Goal: Task Accomplishment & Management: Manage account settings

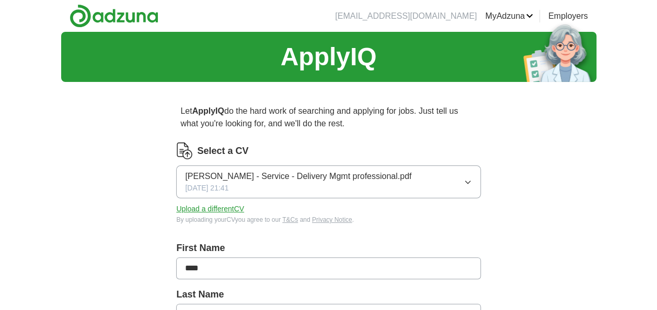
click at [225, 210] on button "Upload a different CV" at bounding box center [210, 209] width 68 height 11
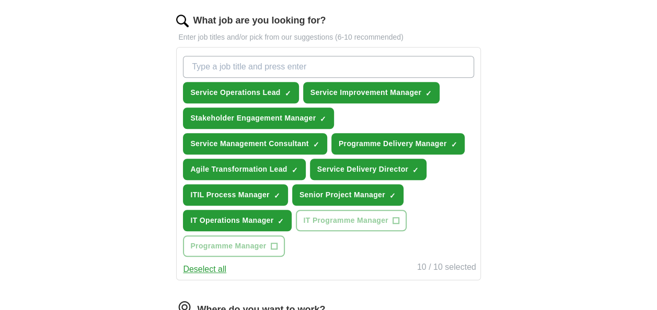
scroll to position [344, 0]
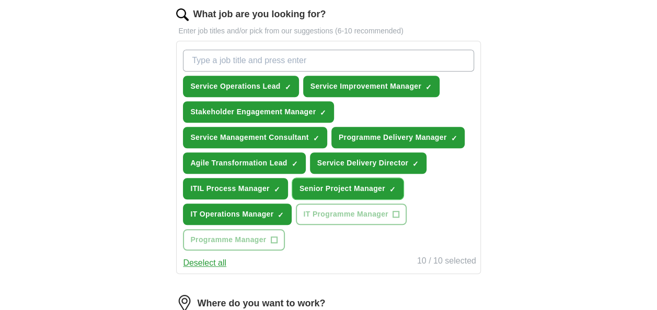
click at [0, 0] on span "×" at bounding box center [0, 0] width 0 height 0
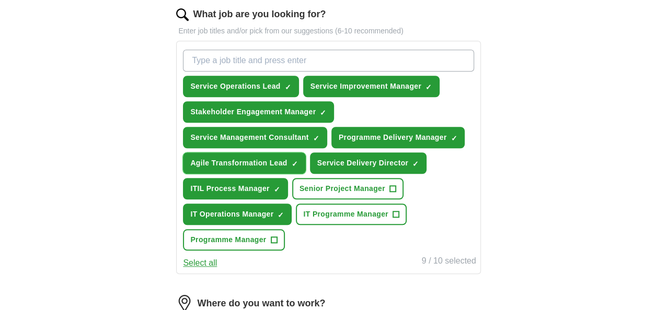
click at [0, 0] on span "×" at bounding box center [0, 0] width 0 height 0
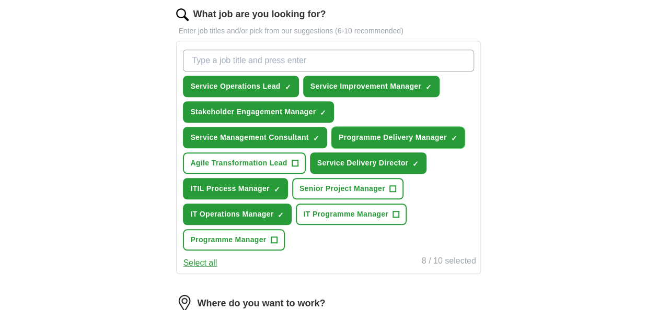
click at [0, 0] on span "×" at bounding box center [0, 0] width 0 height 0
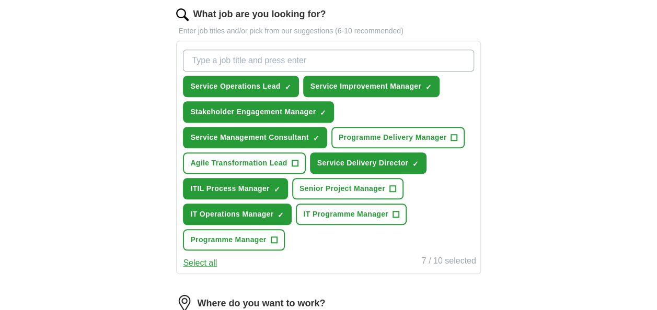
click at [268, 60] on input "What job are you looking for?" at bounding box center [328, 61] width 290 height 22
type input "Service Desk"
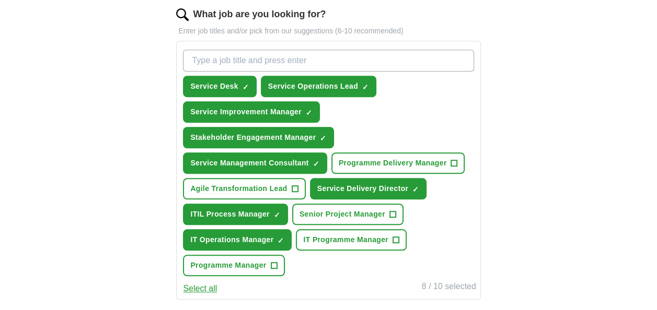
click at [268, 60] on input "What job are you looking for?" at bounding box center [328, 61] width 290 height 22
type input "Service Management Specialist"
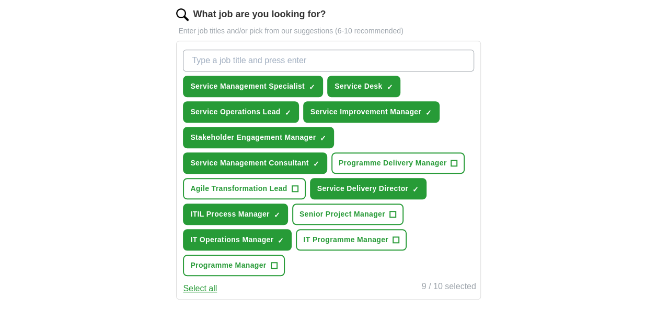
click at [288, 51] on input "What job are you looking for?" at bounding box center [328, 61] width 290 height 22
type input "ITIL Process Consultant"
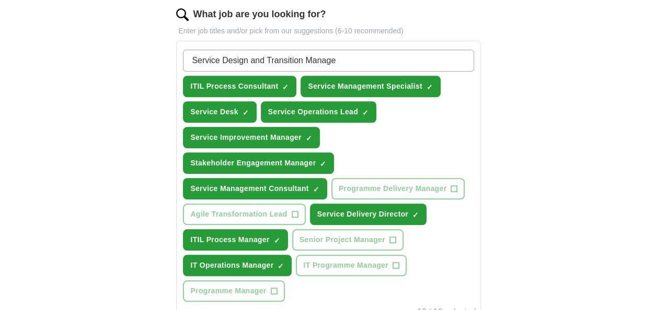
type input "Service Design and Transition Manager"
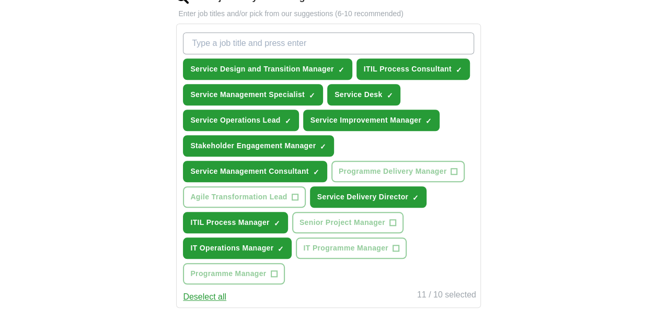
scroll to position [351, 0]
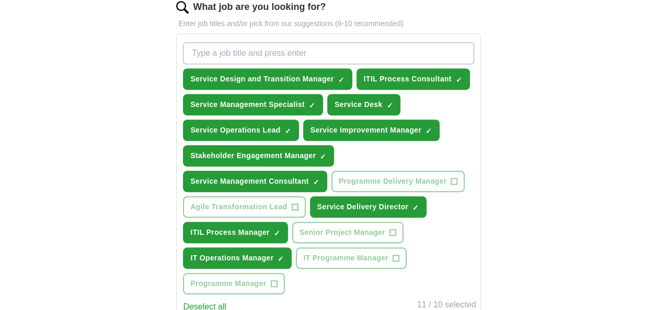
click at [279, 49] on input "What job are you looking for?" at bounding box center [328, 53] width 290 height 22
type input "Service Delivery Manager"
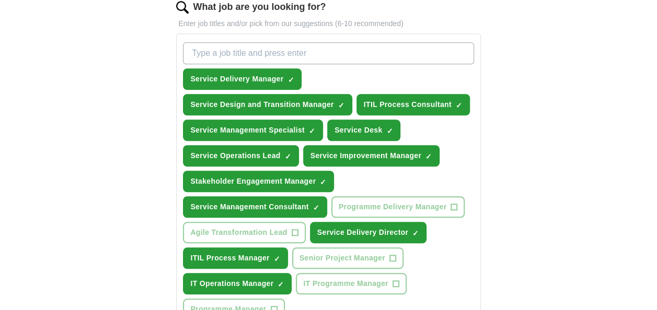
click at [279, 49] on input "What job are you looking for?" at bounding box center [328, 53] width 290 height 22
type input "Service Manager"
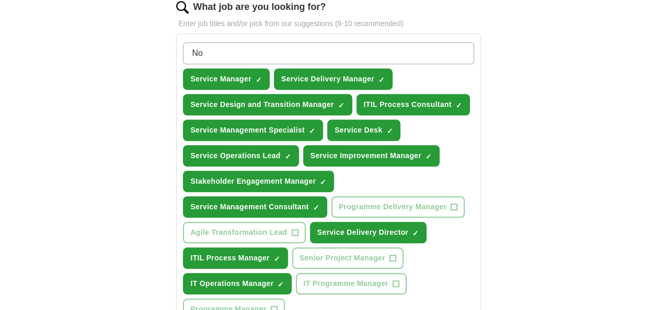
type input "N"
type input "Environment and Release Manager"
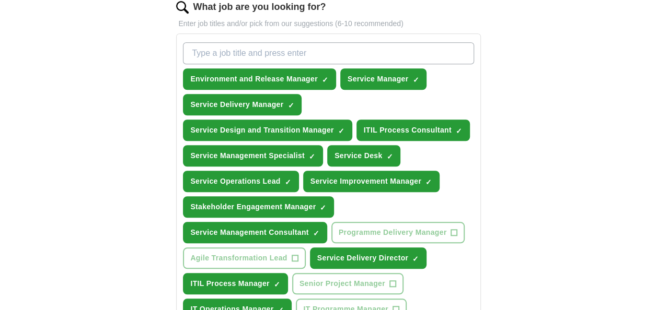
click at [330, 55] on input "What job are you looking for?" at bounding box center [328, 53] width 290 height 22
type input "Non Production Environment Manager"
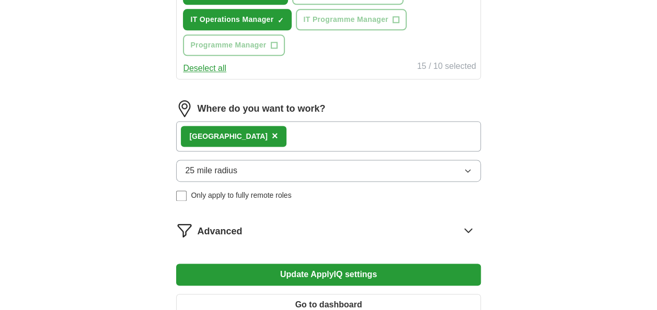
scroll to position [681, 0]
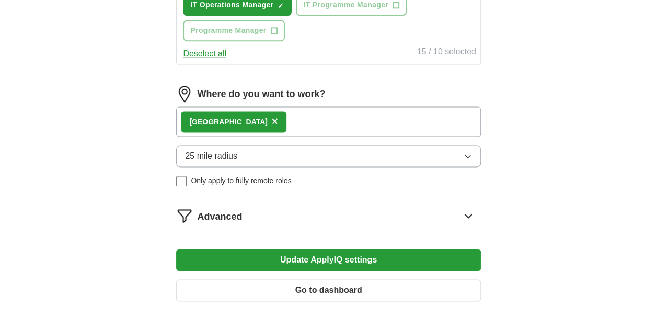
click at [288, 122] on div "London ×" at bounding box center [328, 122] width 304 height 30
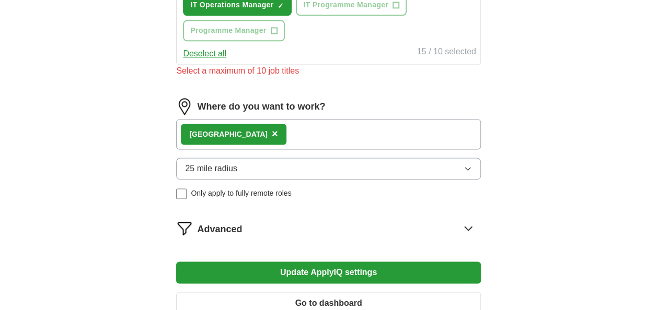
click at [247, 168] on button "25 mile radius" at bounding box center [328, 169] width 304 height 22
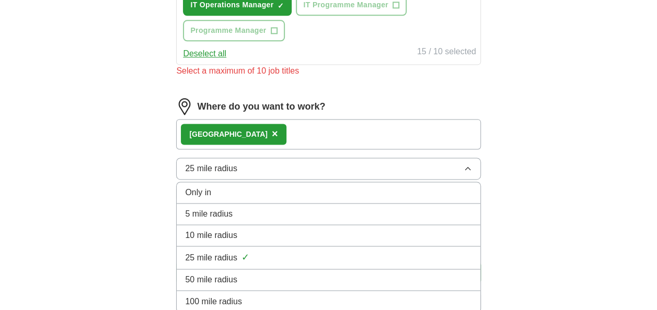
click at [222, 285] on li "50 mile radius" at bounding box center [328, 280] width 303 height 21
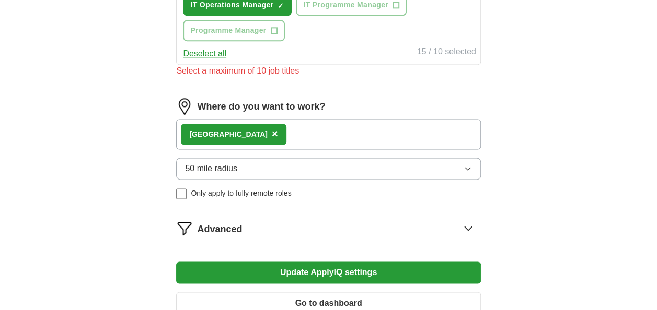
click at [312, 170] on button "50 mile radius" at bounding box center [328, 169] width 304 height 22
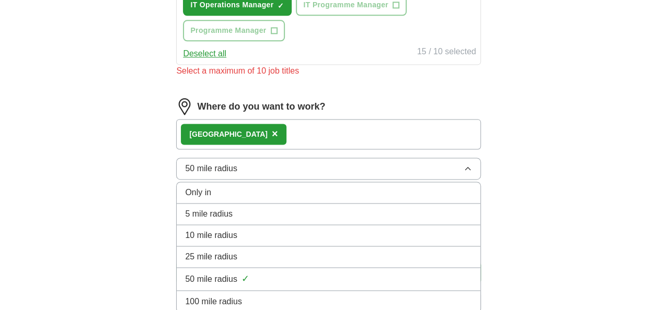
click at [239, 295] on span "100 mile radius" at bounding box center [213, 301] width 57 height 13
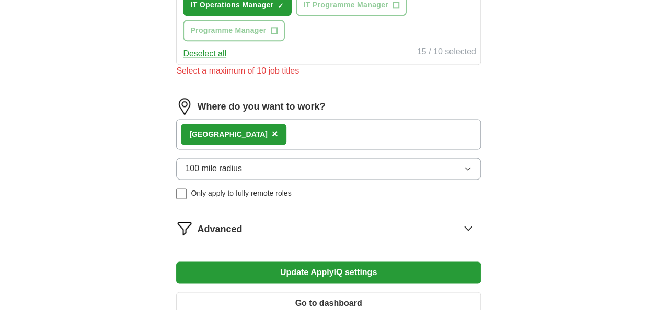
click at [311, 265] on button "Update ApplyIQ settings" at bounding box center [328, 273] width 304 height 22
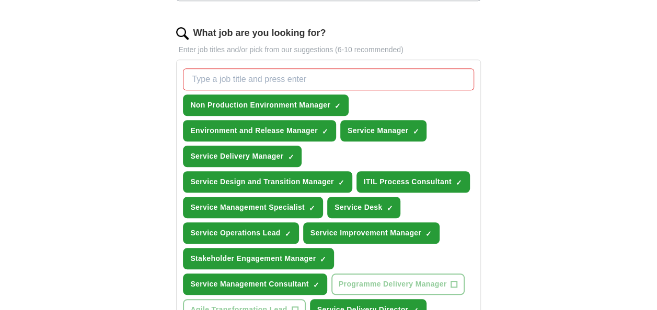
scroll to position [295, 0]
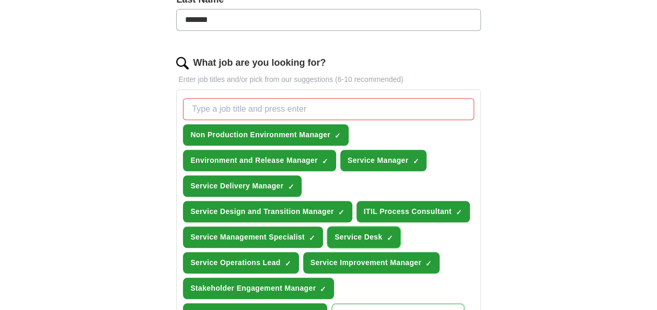
click at [0, 0] on span "×" at bounding box center [0, 0] width 0 height 0
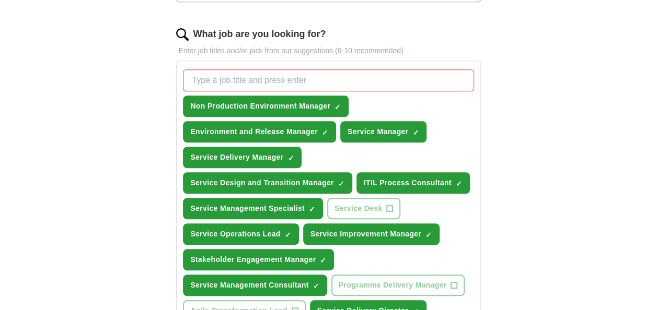
scroll to position [328, 0]
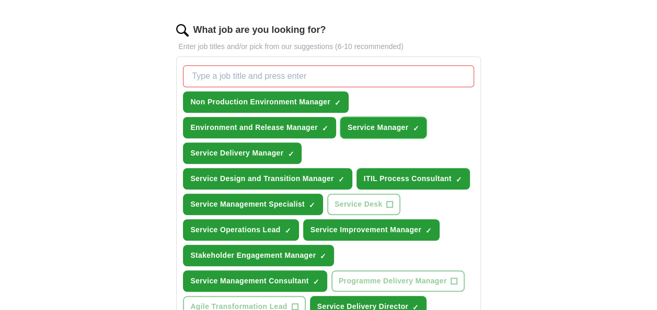
click at [0, 0] on span "×" at bounding box center [0, 0] width 0 height 0
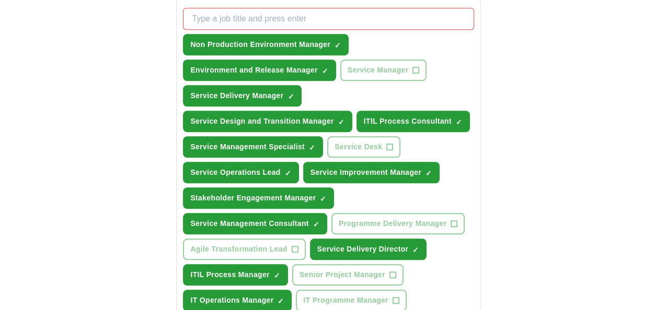
scroll to position [325, 0]
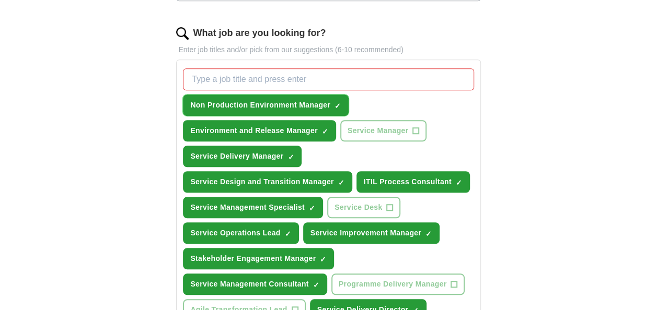
click at [0, 0] on span "×" at bounding box center [0, 0] width 0 height 0
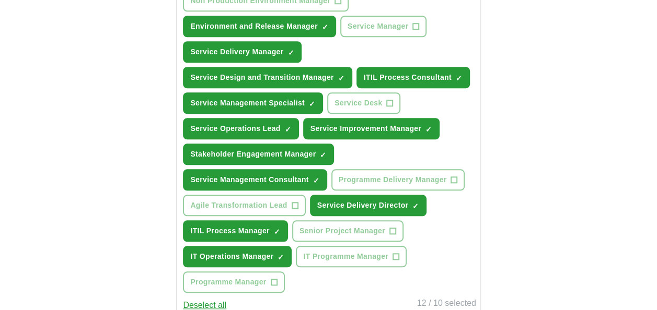
scroll to position [444, 0]
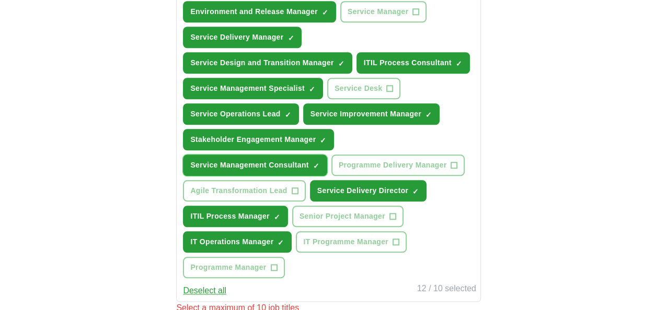
click at [0, 0] on span "×" at bounding box center [0, 0] width 0 height 0
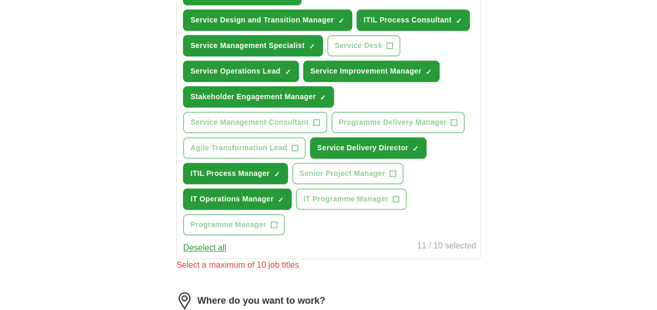
scroll to position [442, 0]
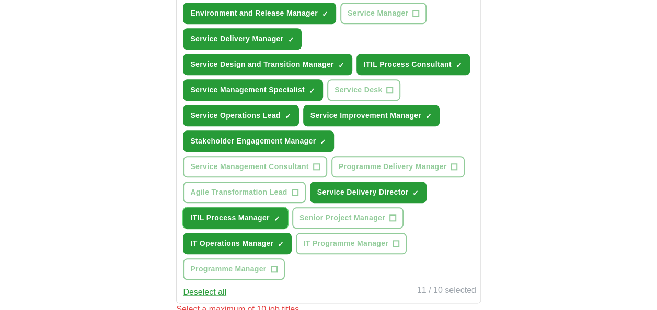
click at [0, 0] on span "×" at bounding box center [0, 0] width 0 height 0
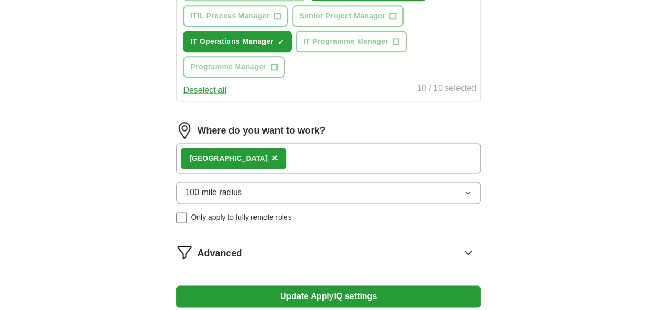
scroll to position [646, 0]
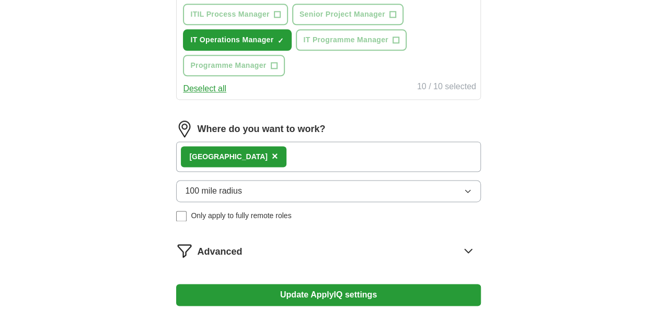
click at [273, 155] on div "London ×" at bounding box center [328, 157] width 304 height 30
click at [335, 186] on button "100 mile radius" at bounding box center [328, 191] width 304 height 22
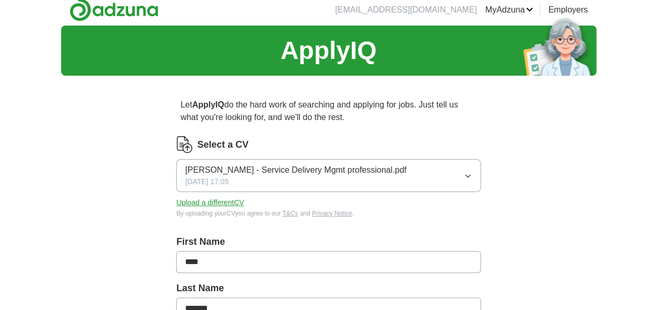
scroll to position [0, 0]
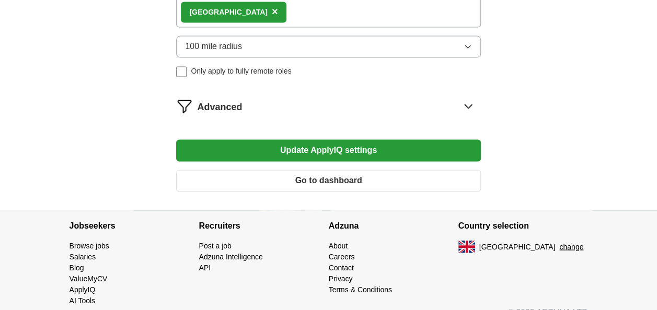
scroll to position [804, 0]
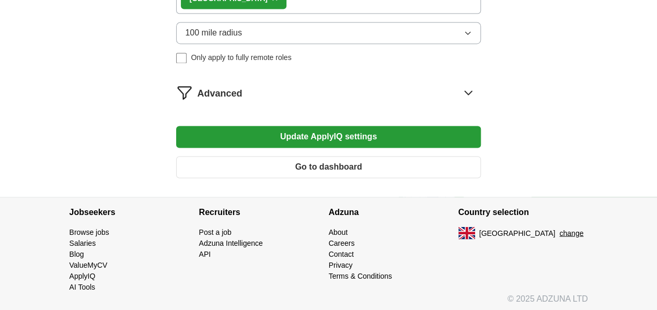
click at [392, 134] on button "Update ApplyIQ settings" at bounding box center [328, 137] width 304 height 22
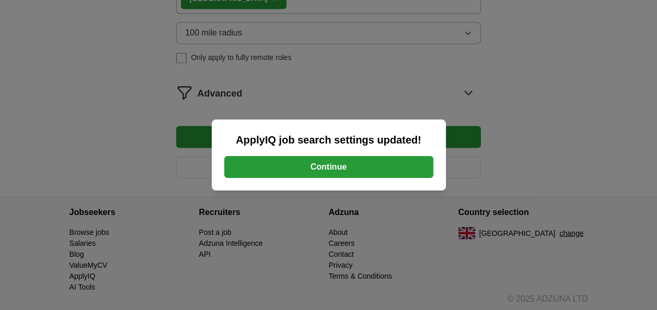
click at [420, 164] on button "Continue" at bounding box center [328, 167] width 209 height 22
